Goal: Task Accomplishment & Management: Manage account settings

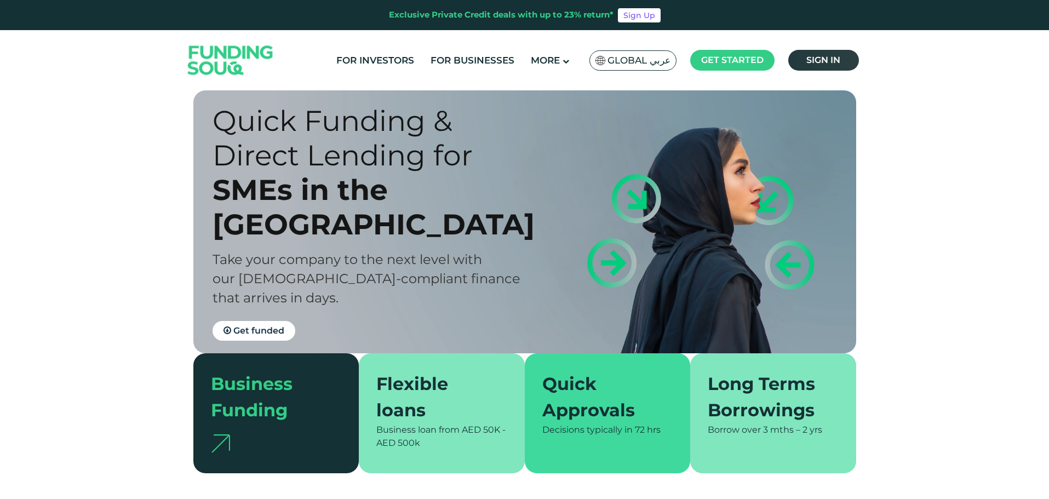
click at [829, 58] on span "Sign in" at bounding box center [824, 60] width 34 height 10
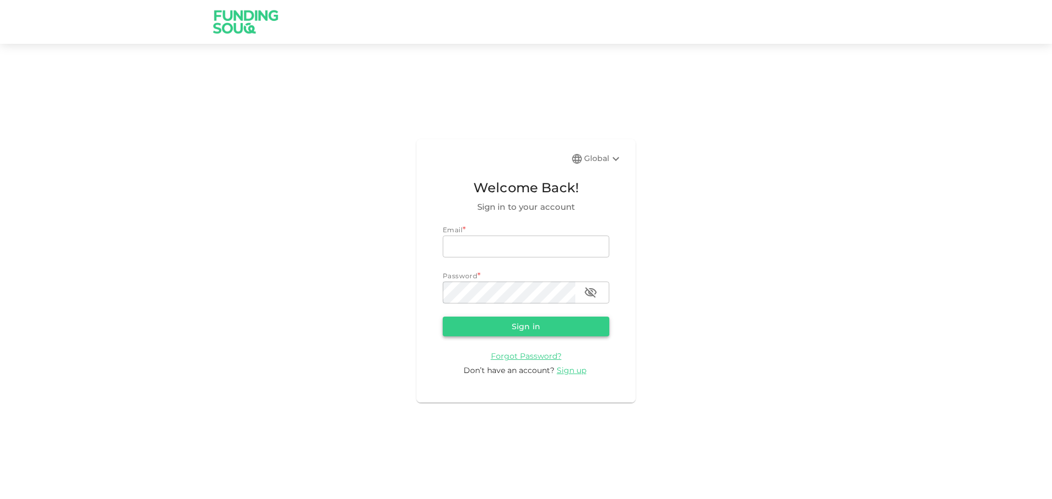
type input "[EMAIL_ADDRESS][DOMAIN_NAME]"
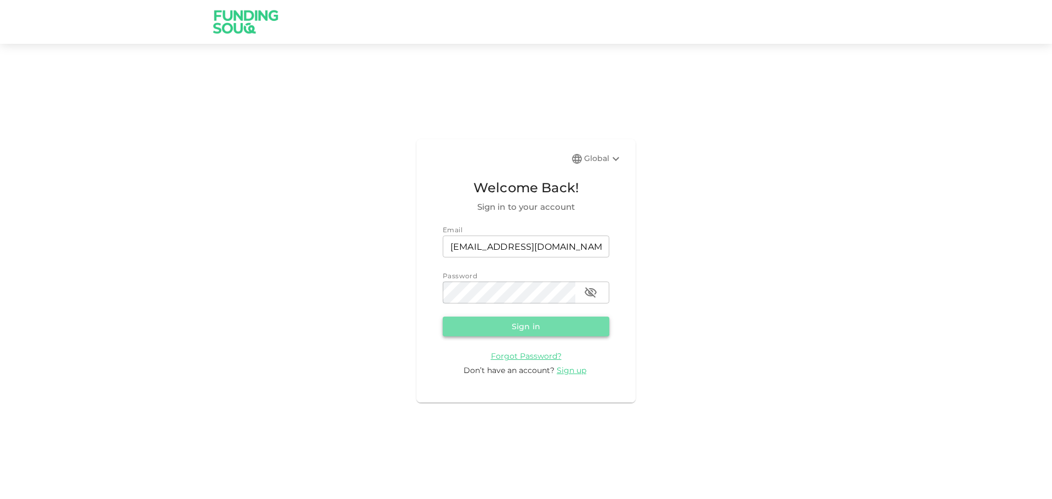
click at [538, 327] on button "Sign in" at bounding box center [526, 327] width 167 height 20
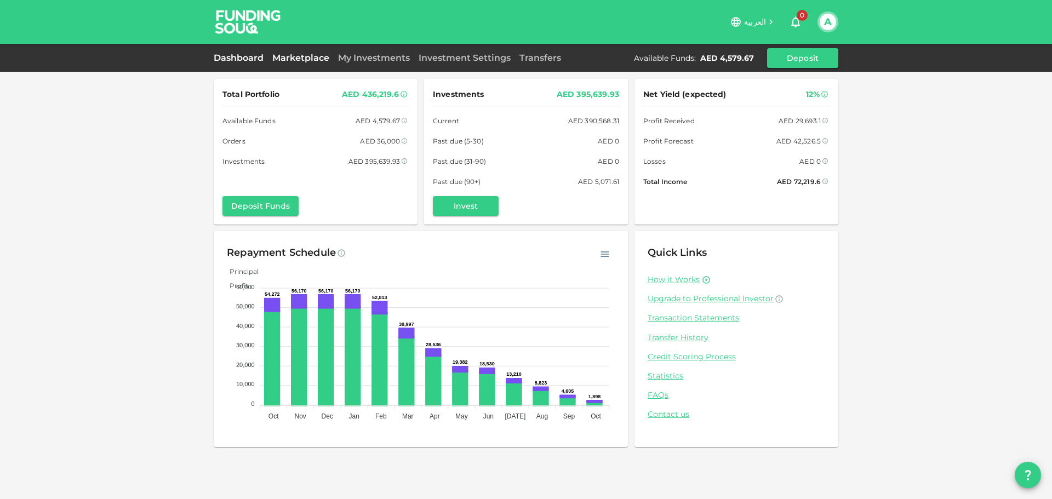
click at [295, 59] on link "Marketplace" at bounding box center [301, 58] width 66 height 10
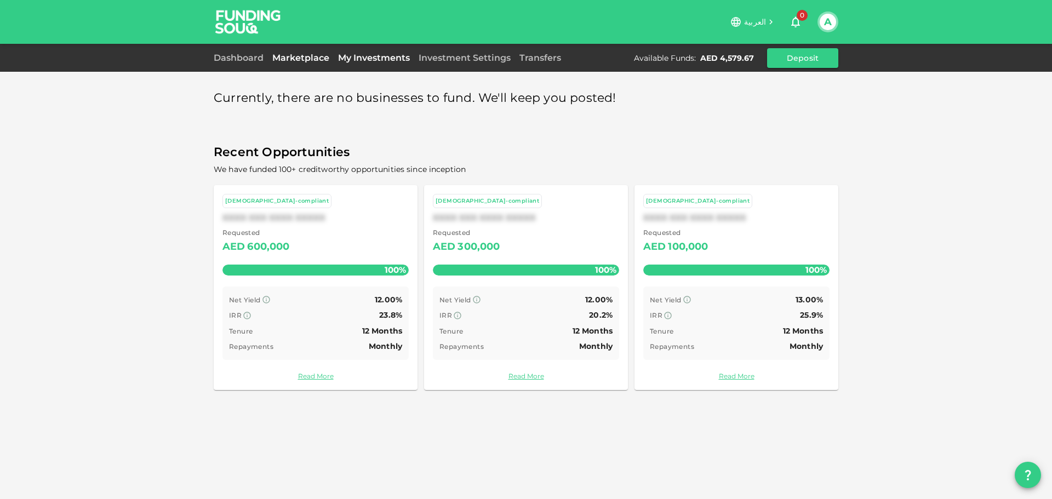
click at [356, 61] on link "My Investments" at bounding box center [374, 58] width 81 height 10
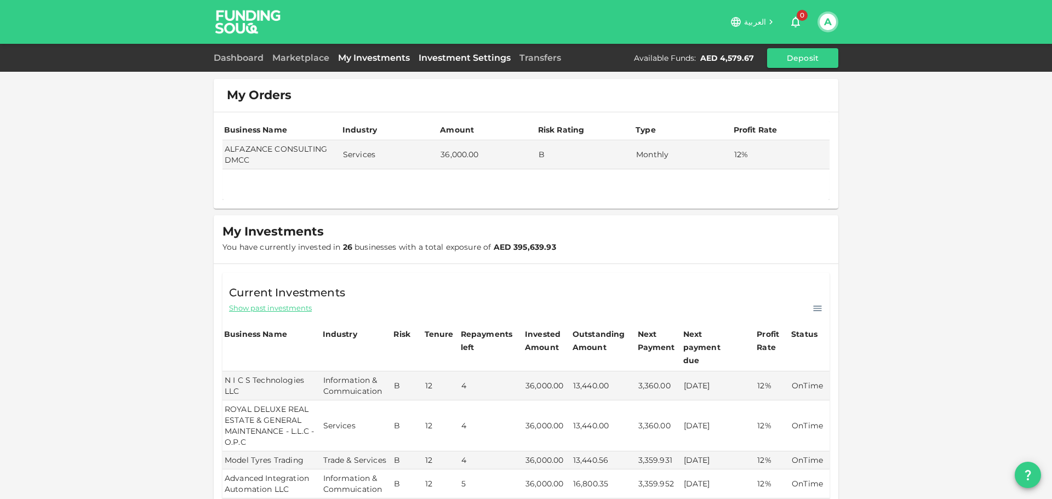
click at [454, 54] on link "Investment Settings" at bounding box center [464, 58] width 101 height 10
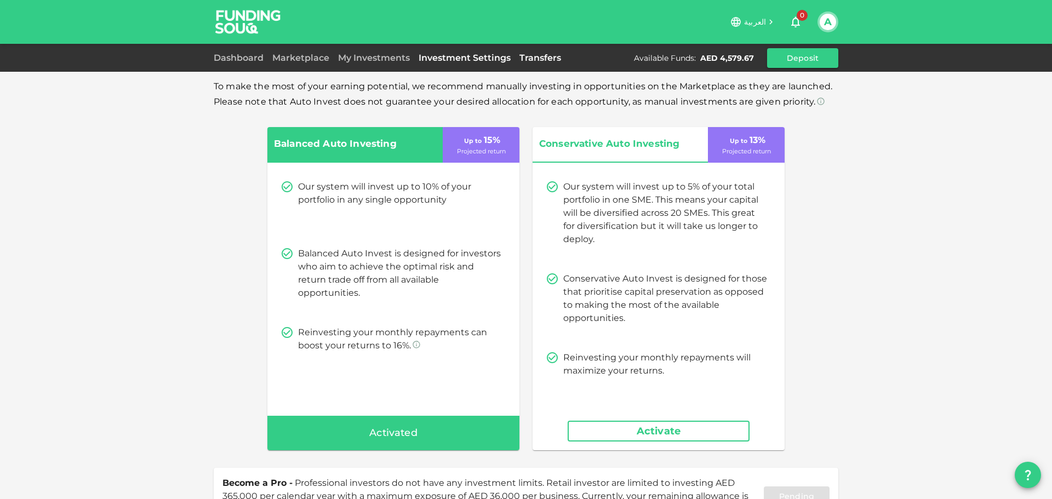
click at [551, 58] on link "Transfers" at bounding box center [540, 58] width 50 height 10
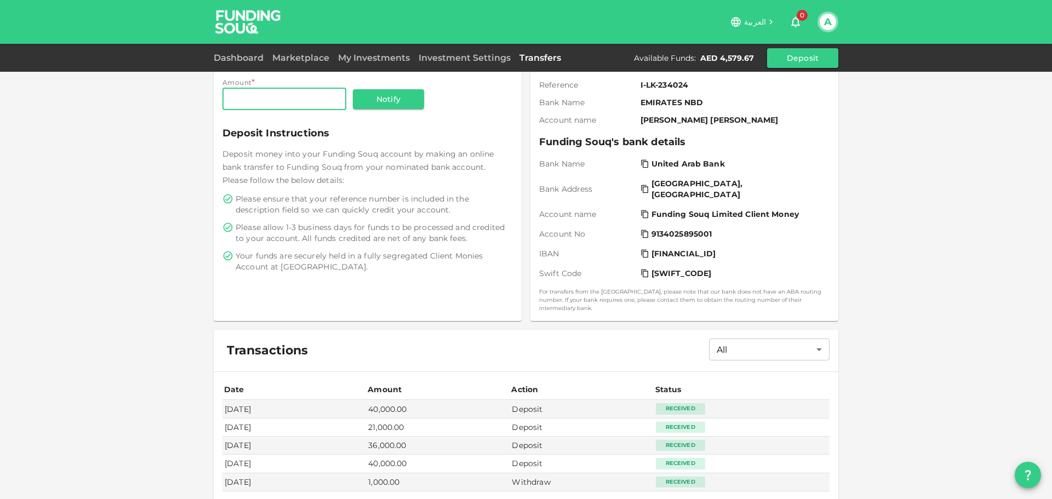
scroll to position [184, 0]
